Goal: Task Accomplishment & Management: Manage account settings

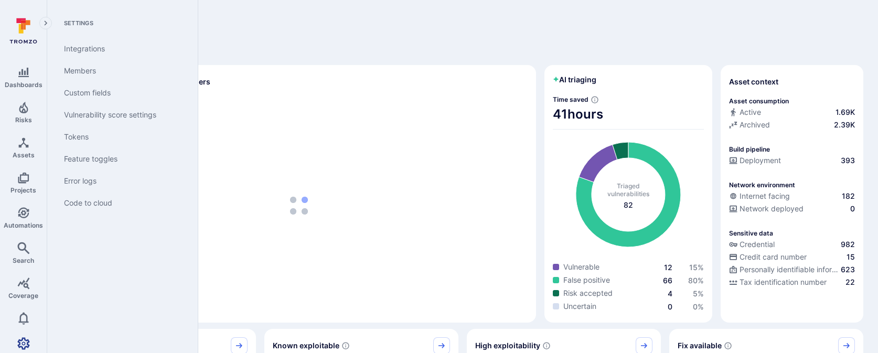
click at [22, 346] on icon "Settings" at bounding box center [23, 343] width 13 height 12
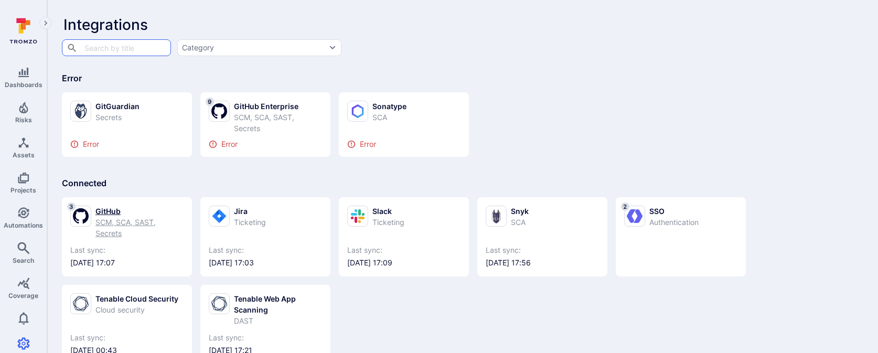
click at [131, 224] on div "SCM, SCA, SAST, Secrets" at bounding box center [139, 228] width 88 height 22
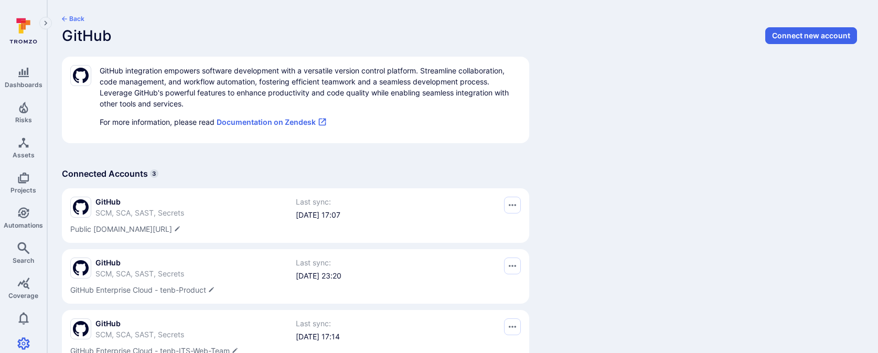
scroll to position [33, 0]
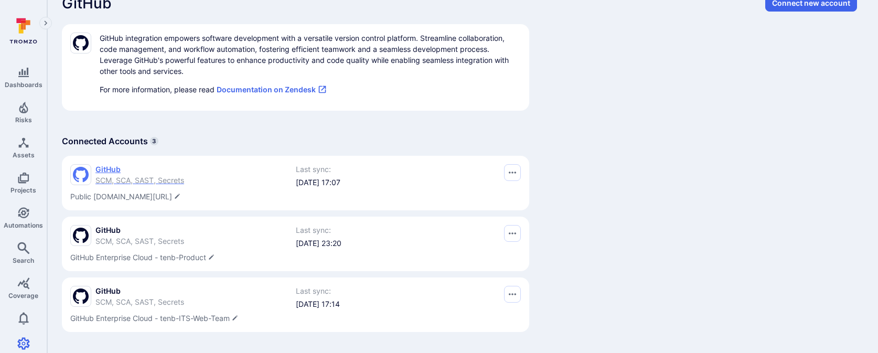
click at [140, 168] on span "GitHub" at bounding box center [139, 169] width 89 height 10
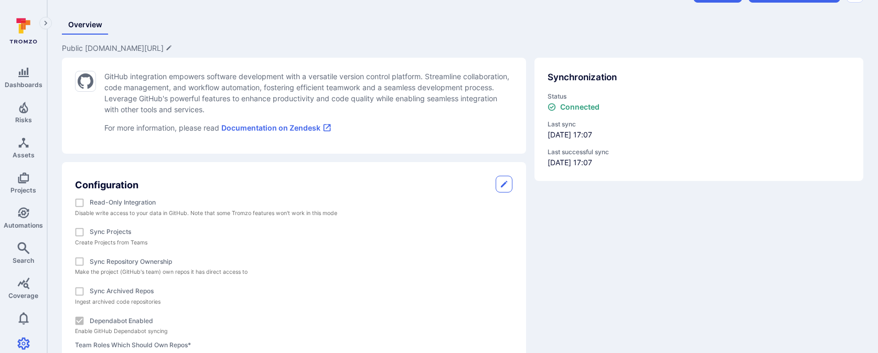
scroll to position [105, 0]
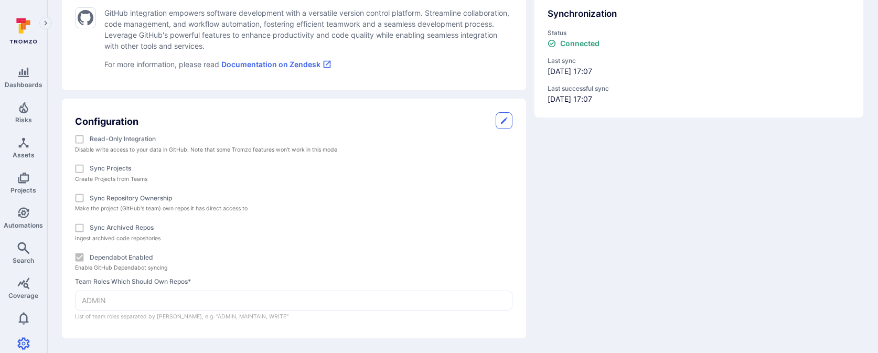
scroll to position [33, 0]
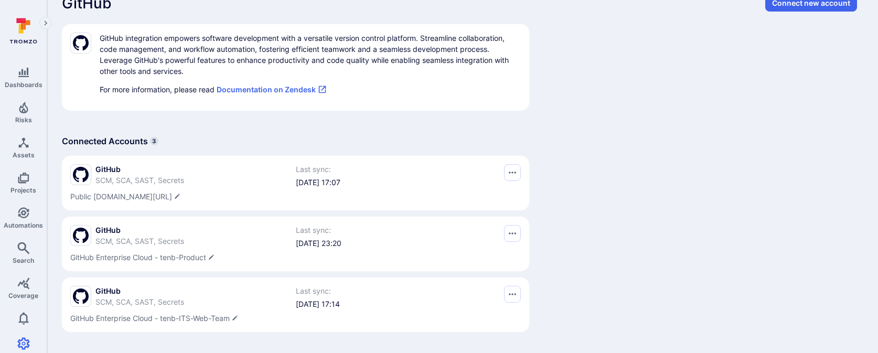
click at [133, 223] on section "GitHub SCM, SCA, SAST, Secrets Last sync: [DATE] 23:20 GitHub Enterprise Cloud …" at bounding box center [295, 244] width 467 height 55
click at [133, 231] on span "GitHub" at bounding box center [139, 230] width 89 height 10
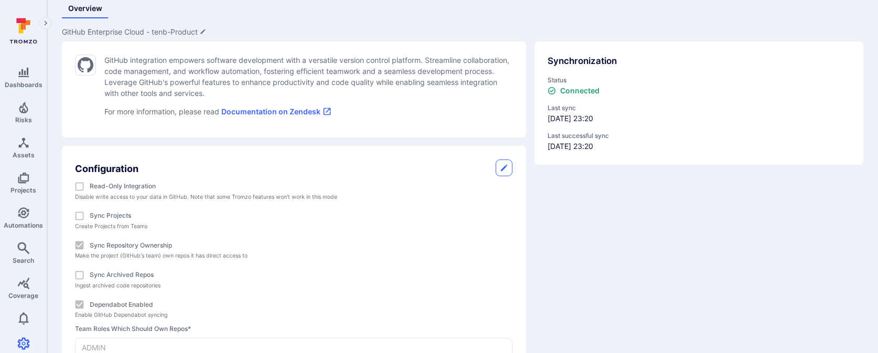
scroll to position [105, 0]
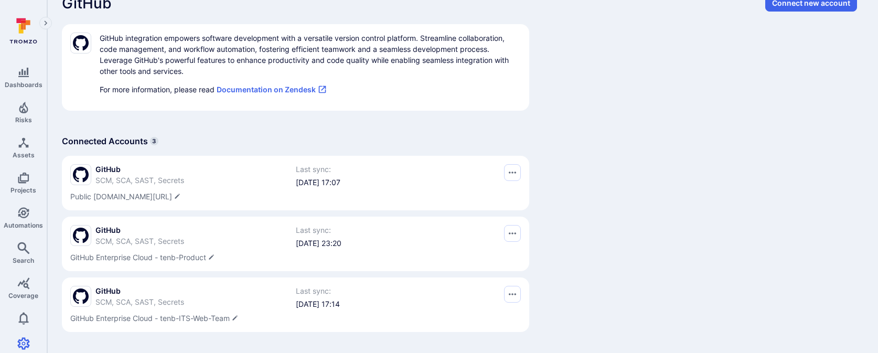
scroll to position [33, 0]
click at [113, 294] on span "GitHub" at bounding box center [139, 291] width 89 height 10
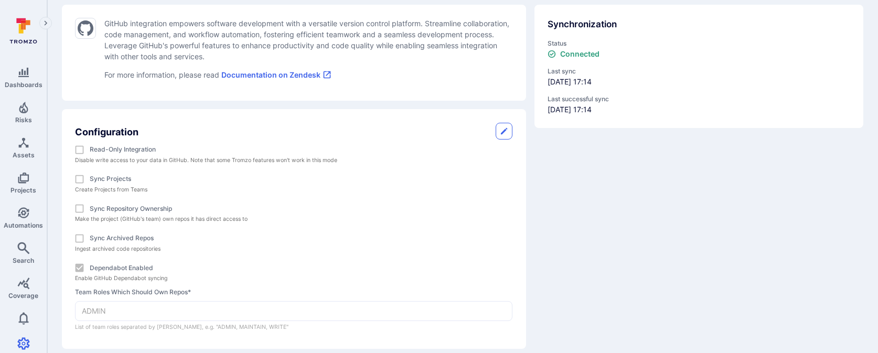
scroll to position [105, 0]
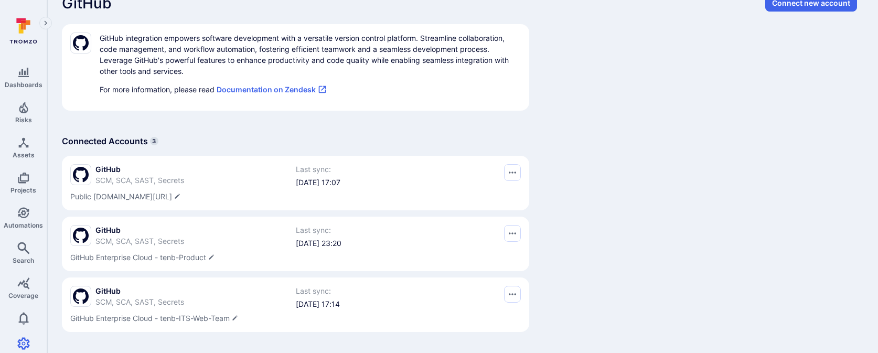
scroll to position [33, 0]
click at [33, 185] on link "Projects" at bounding box center [23, 182] width 47 height 31
